Goal: Task Accomplishment & Management: Manage account settings

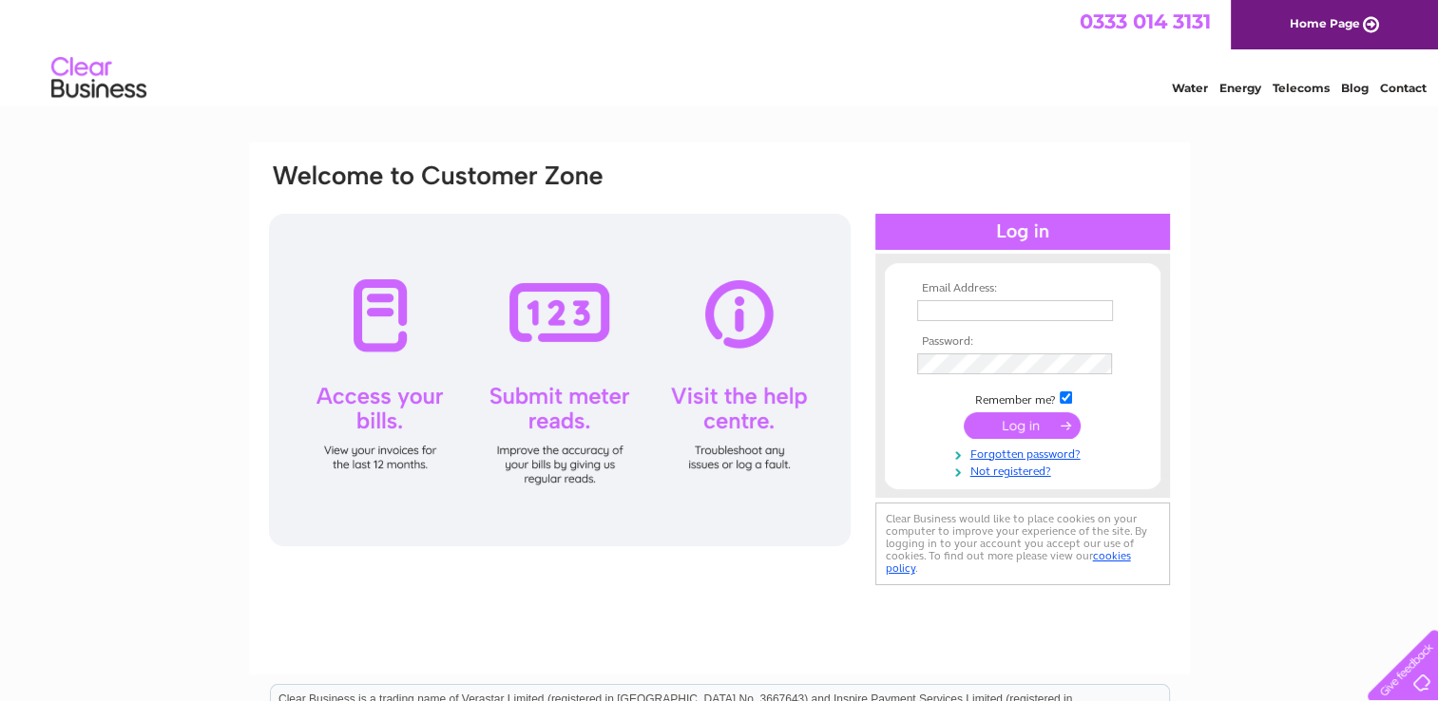
click at [1006, 311] on input "text" at bounding box center [1015, 310] width 196 height 21
type input "[EMAIL_ADDRESS][DOMAIN_NAME]"
click at [964, 413] on input "submit" at bounding box center [1022, 426] width 117 height 27
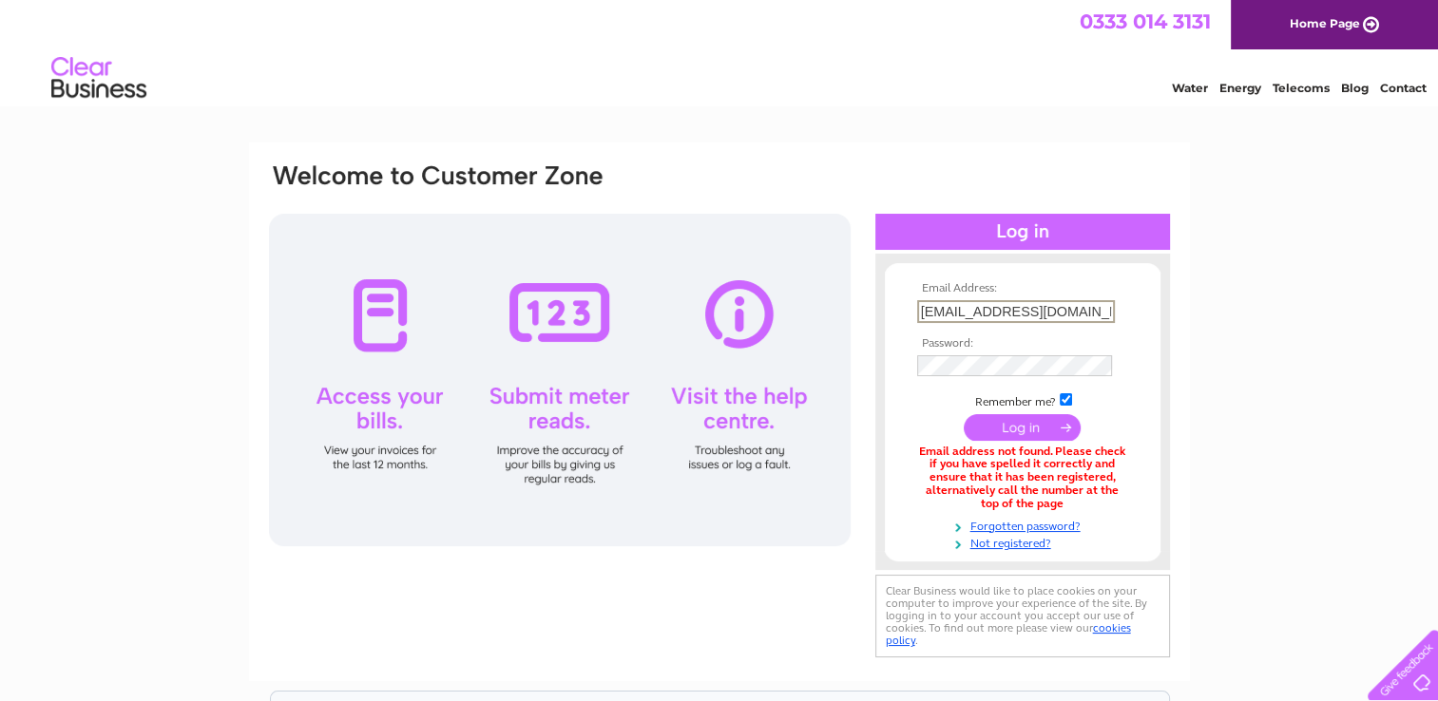
click at [1080, 312] on input "[EMAIL_ADDRESS][DOMAIN_NAME]" at bounding box center [1016, 311] width 198 height 23
type input "v"
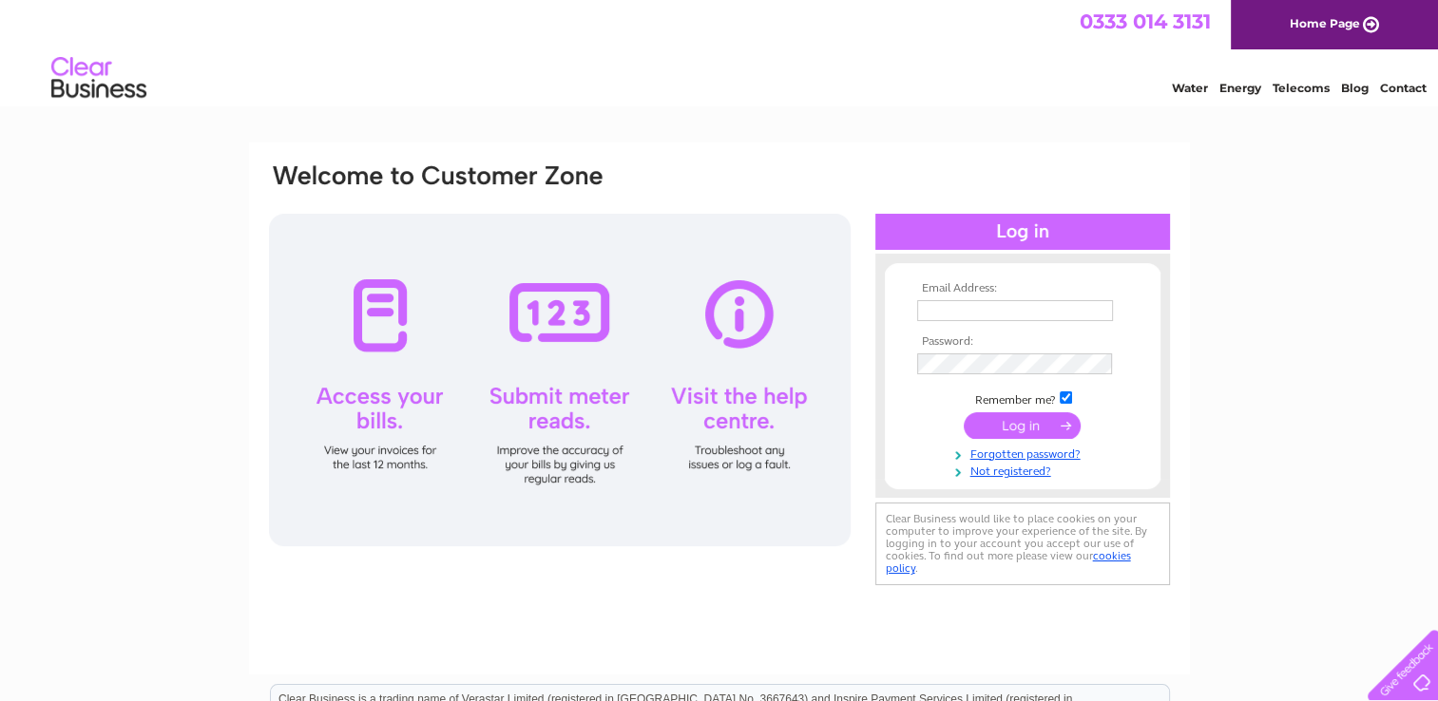
click at [933, 313] on input "text" at bounding box center [1015, 310] width 196 height 21
type input "ray78@sky.com"
click at [964, 413] on input "submit" at bounding box center [1022, 426] width 117 height 27
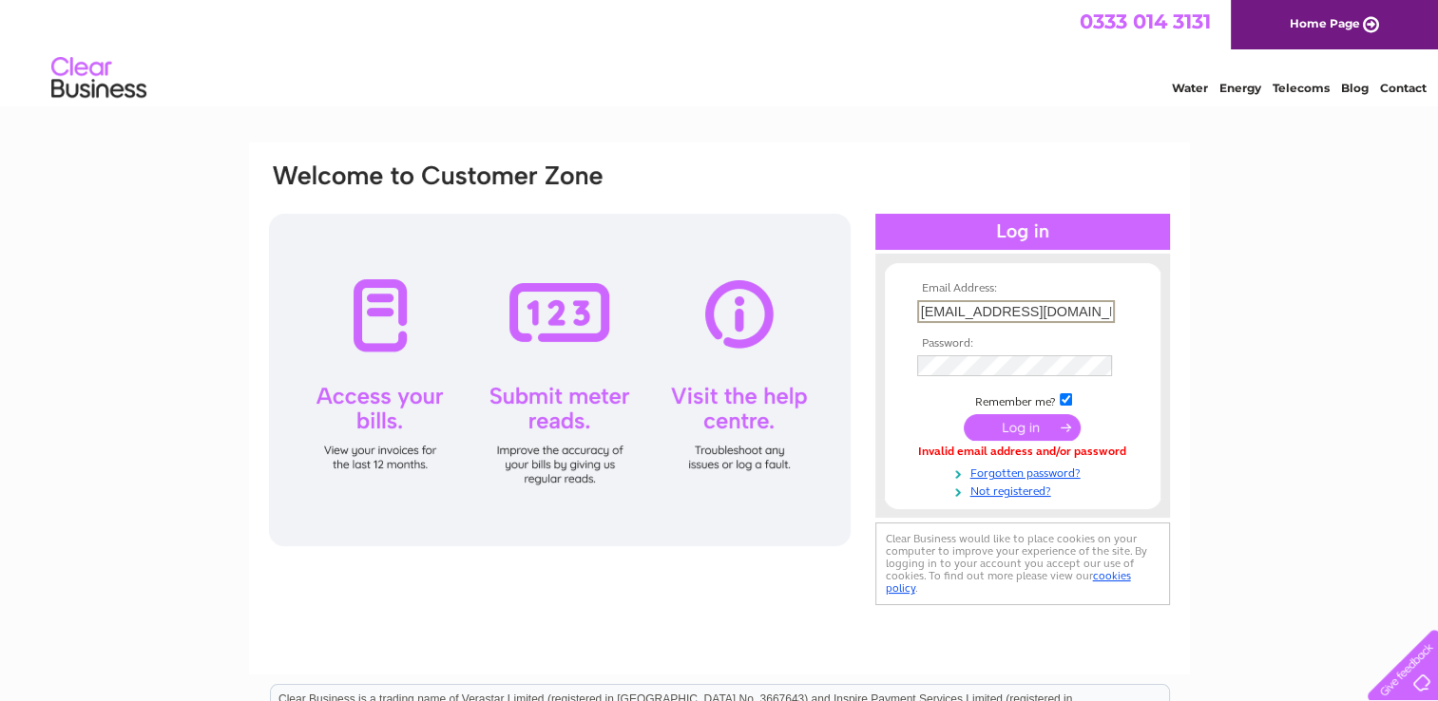
click at [1023, 310] on input "ray78@sky.com" at bounding box center [1016, 311] width 198 height 23
click at [1026, 473] on link "Forgotten password?" at bounding box center [1025, 470] width 216 height 18
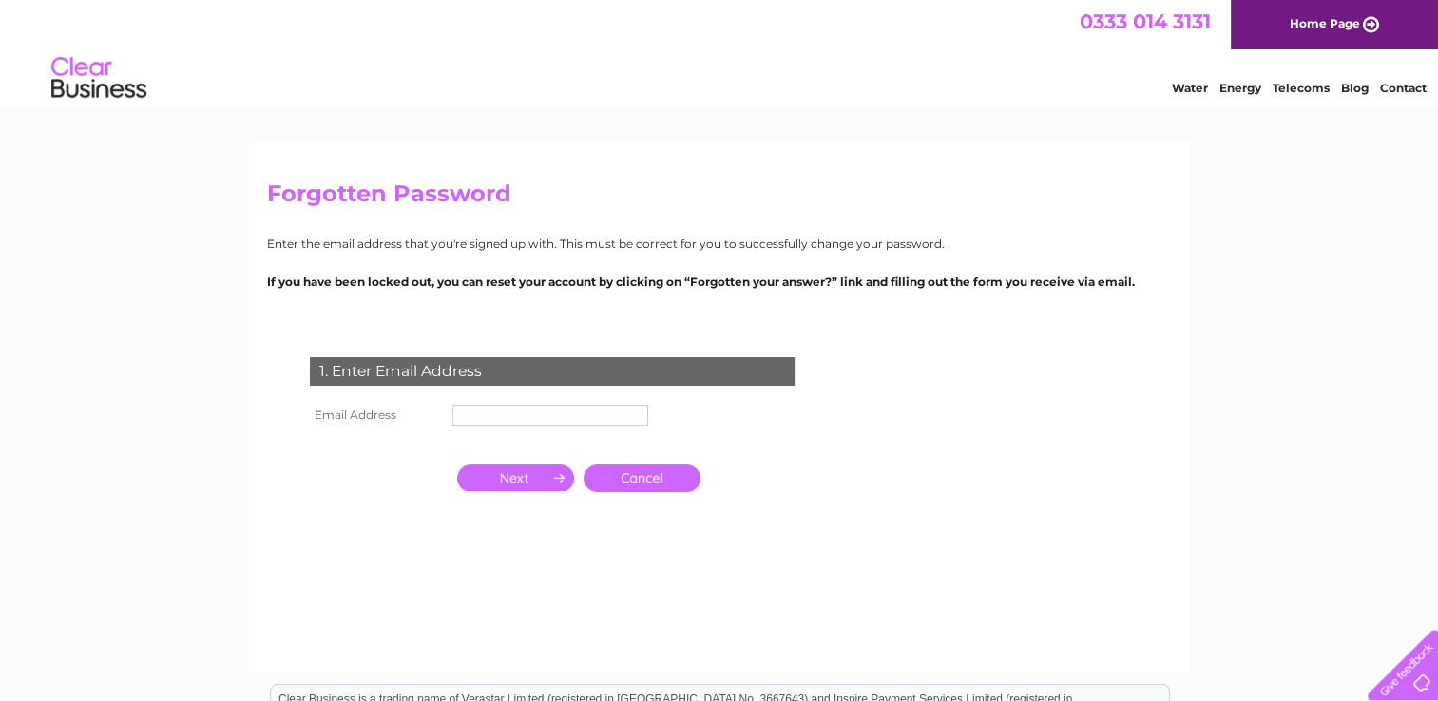
click at [477, 411] on input "text" at bounding box center [550, 415] width 196 height 21
type input "[EMAIL_ADDRESS][DOMAIN_NAME]"
click at [512, 484] on input "button" at bounding box center [515, 478] width 117 height 27
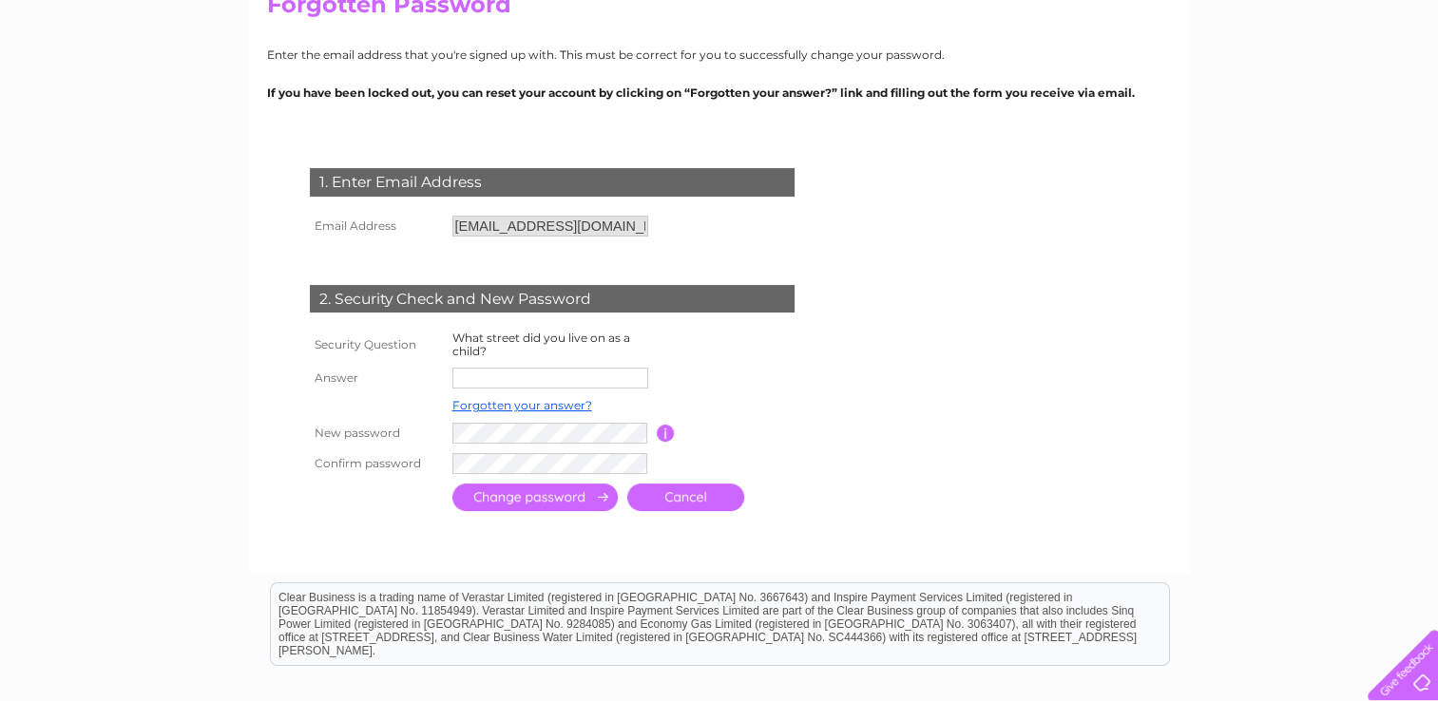
scroll to position [193, 0]
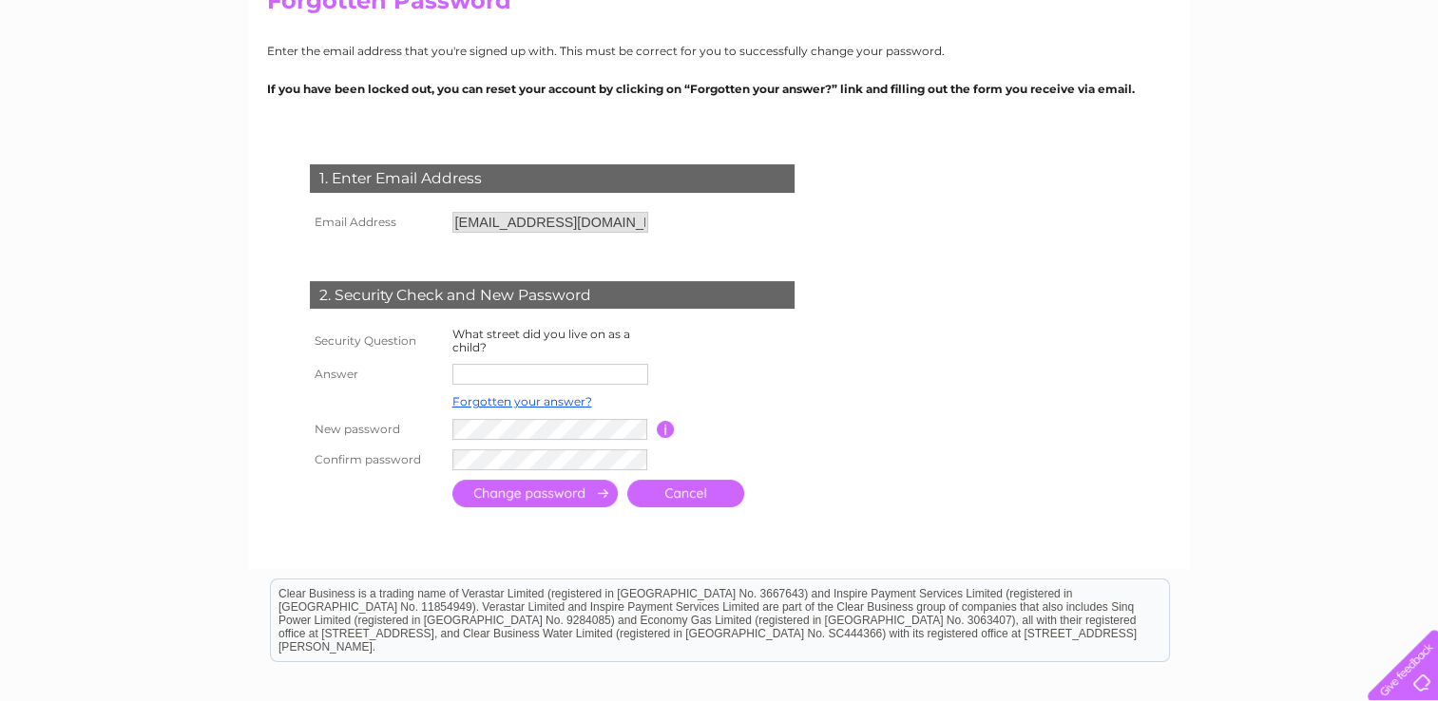
click at [471, 374] on input "text" at bounding box center [550, 374] width 196 height 21
type input "Milton Road"
click at [501, 496] on input "submit" at bounding box center [534, 494] width 165 height 28
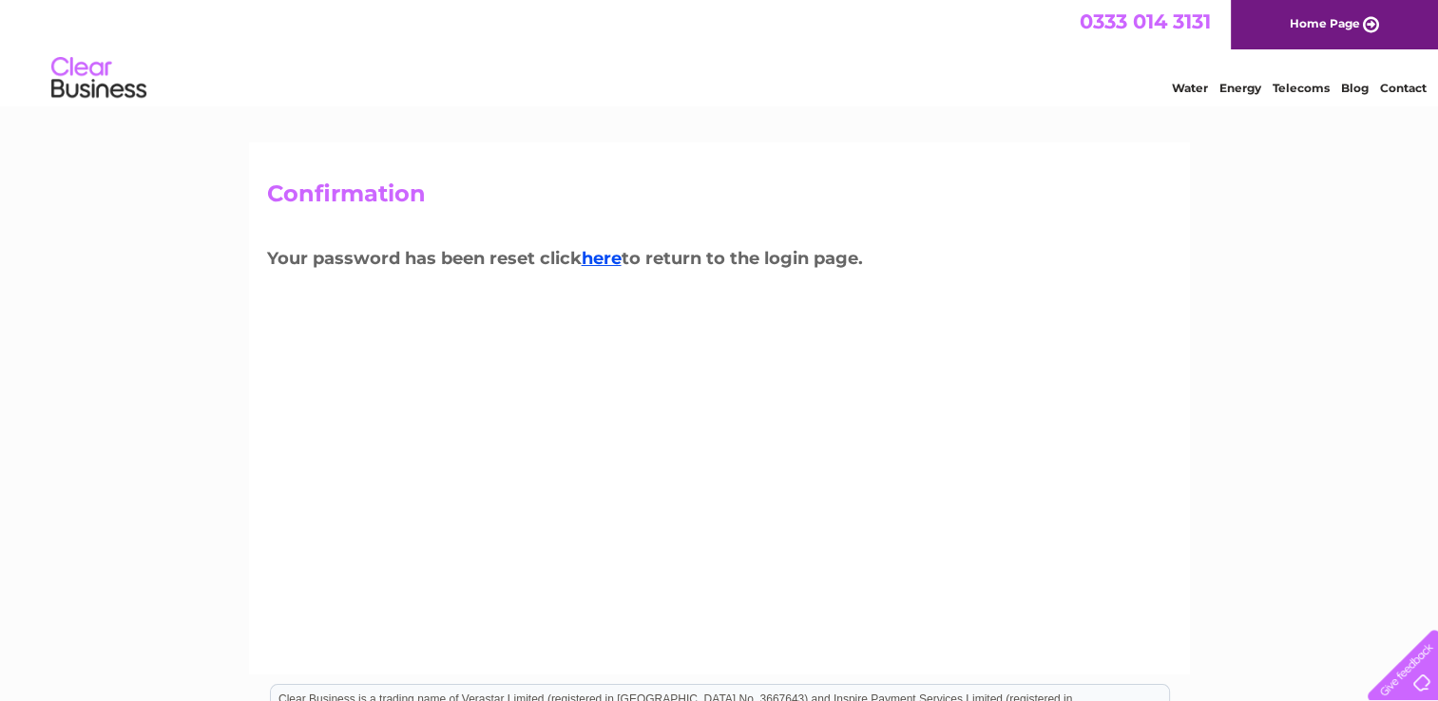
click at [1314, 23] on link "Home Page" at bounding box center [1334, 24] width 207 height 49
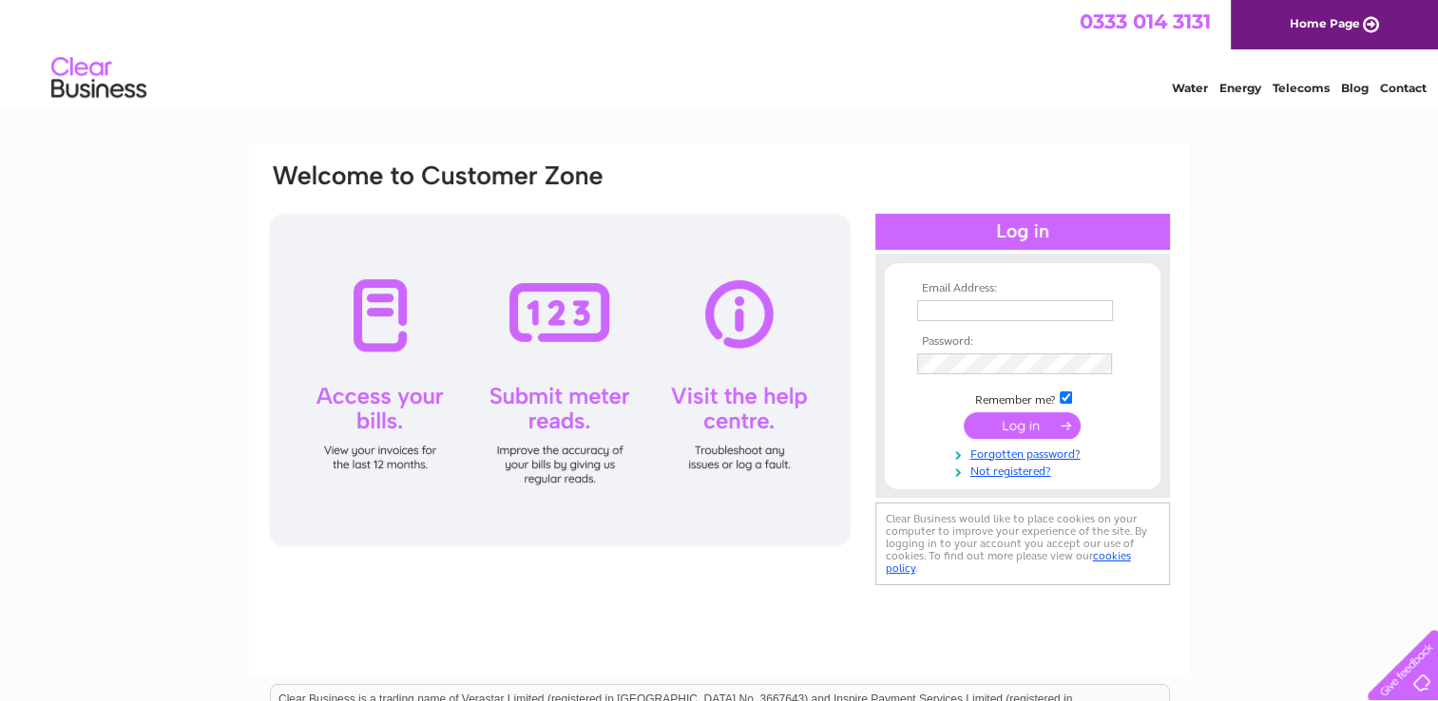
type input "ray78@sky.com"
click at [991, 428] on input "submit" at bounding box center [1022, 426] width 117 height 27
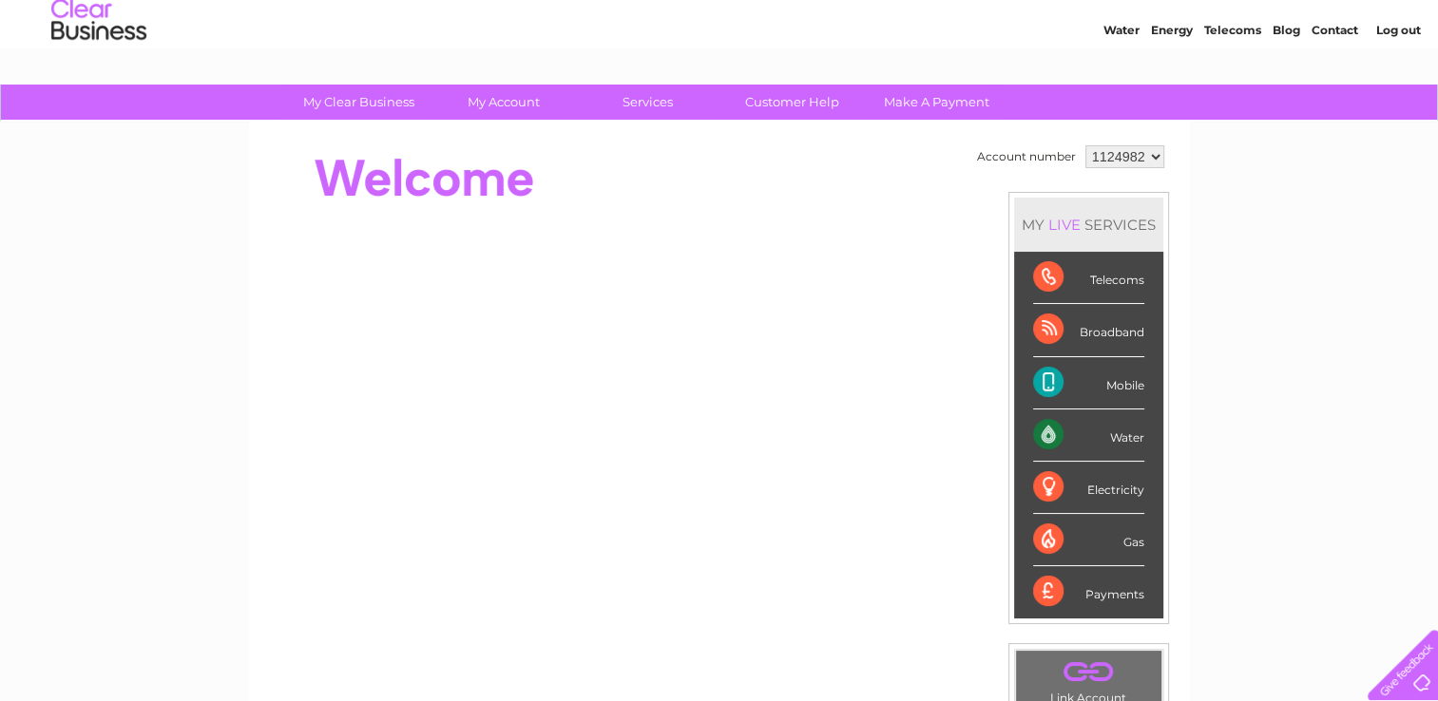
scroll to position [64, 0]
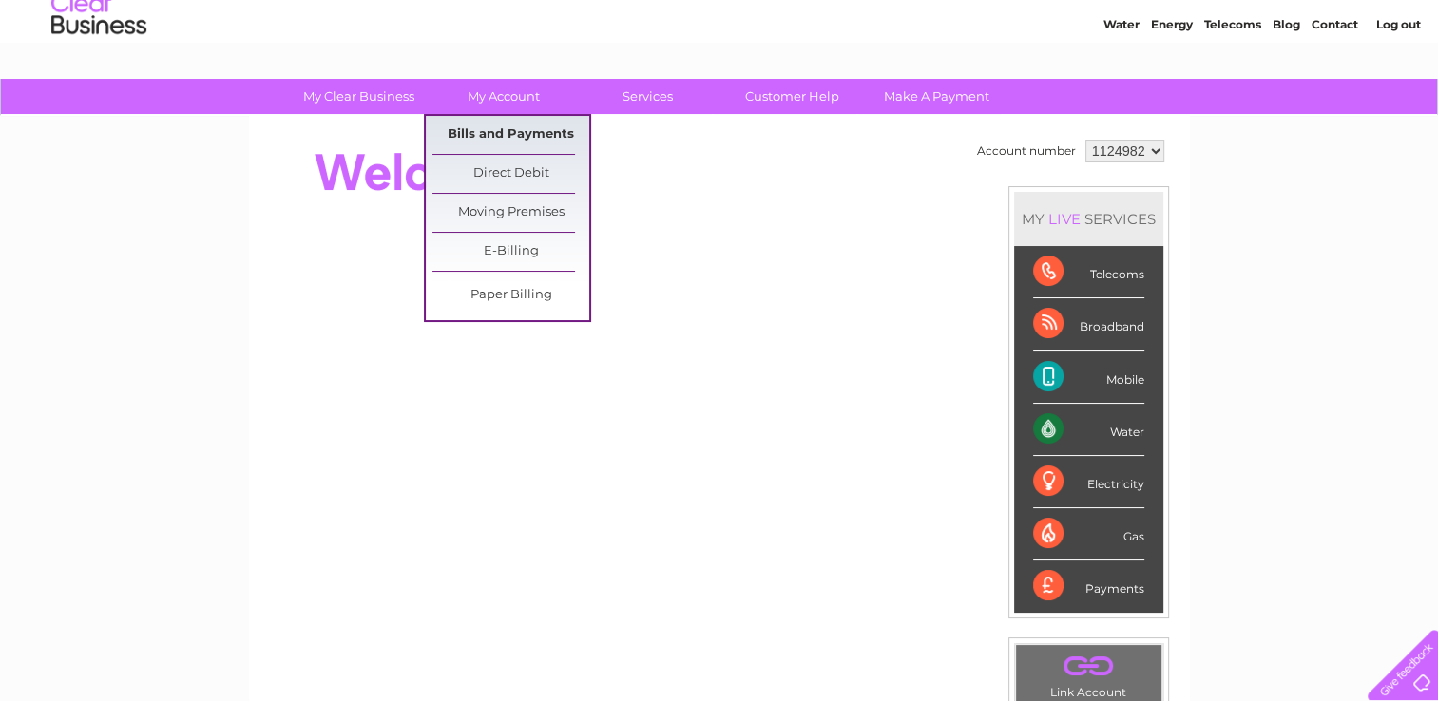
click at [507, 130] on link "Bills and Payments" at bounding box center [510, 135] width 157 height 38
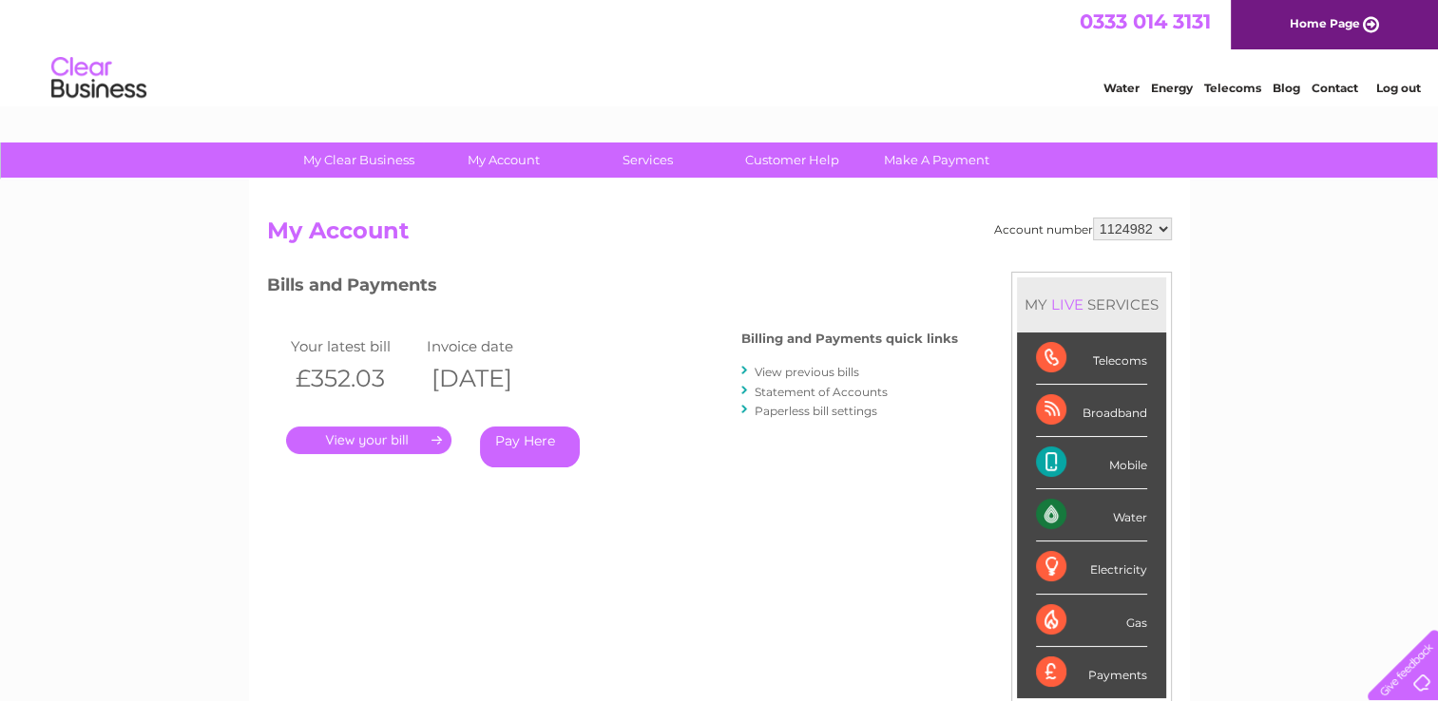
click at [400, 435] on link "." at bounding box center [368, 441] width 165 height 28
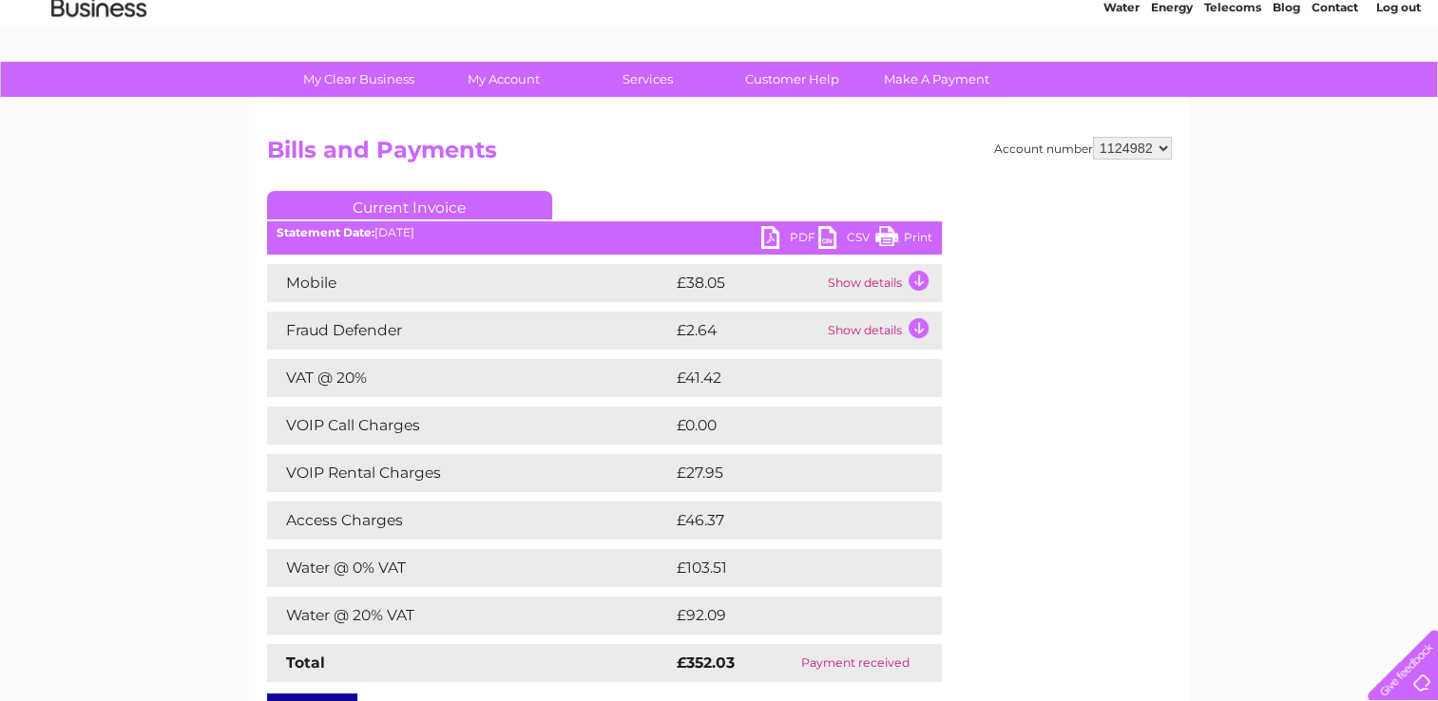
scroll to position [84, 0]
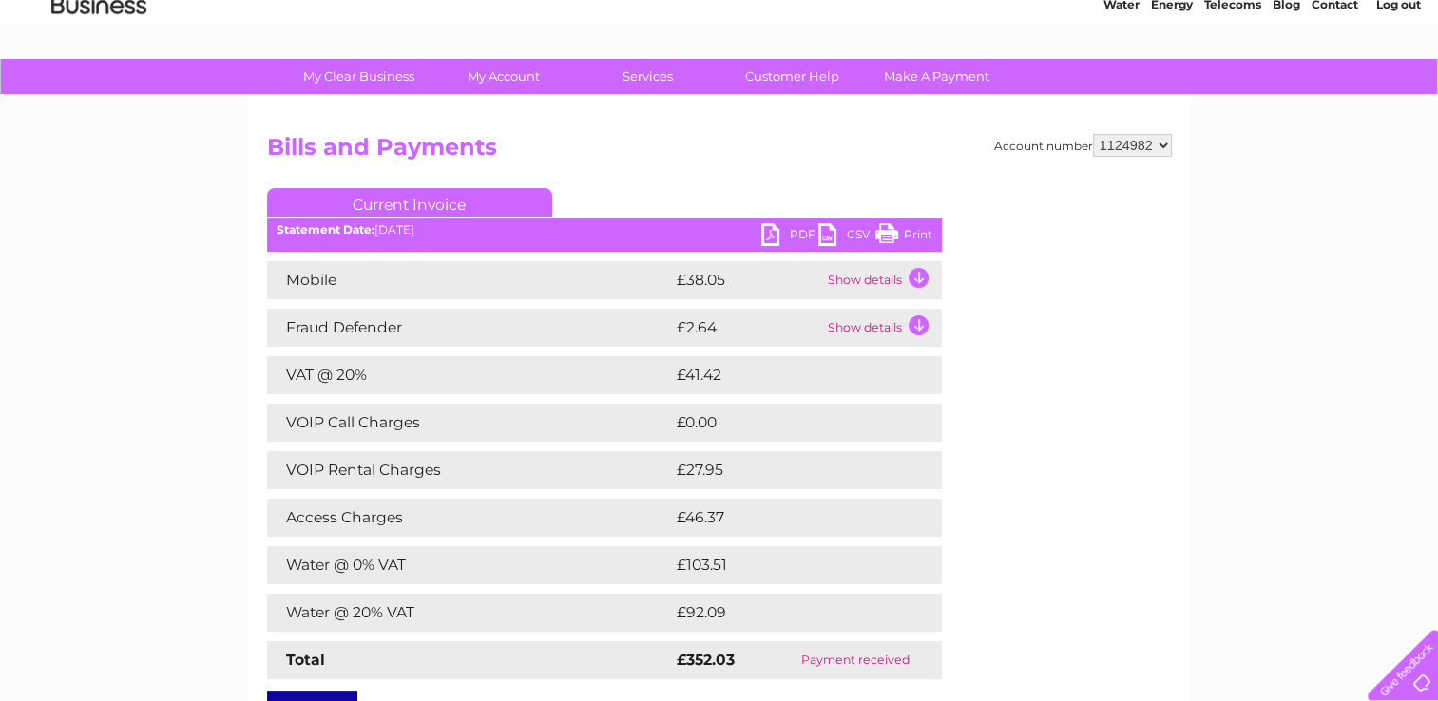
click at [769, 235] on link "PDF" at bounding box center [789, 237] width 57 height 28
